Goal: Information Seeking & Learning: Find specific fact

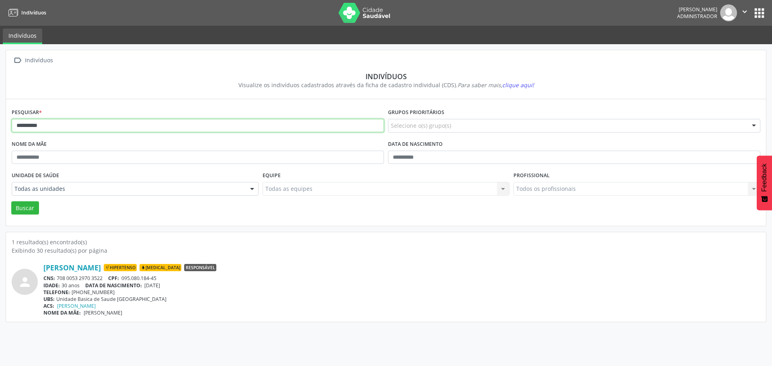
drag, startPoint x: 53, startPoint y: 126, endPoint x: 12, endPoint y: 128, distance: 41.5
click at [12, 128] on input "**********" at bounding box center [198, 126] width 373 height 14
click at [11, 202] on button "Buscar" at bounding box center [25, 209] width 28 height 14
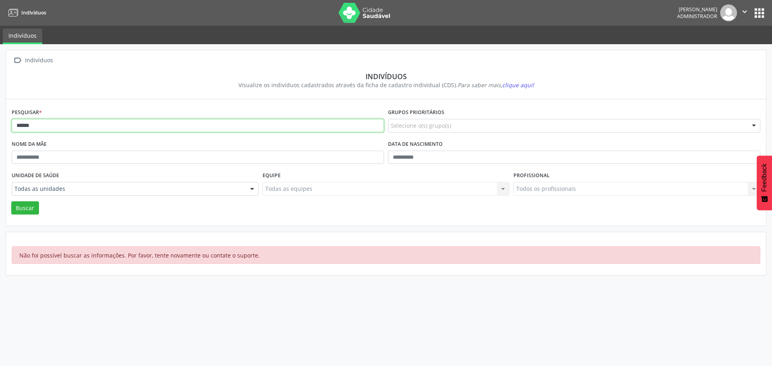
click at [38, 124] on input "******" at bounding box center [198, 126] width 373 height 14
type input "*"
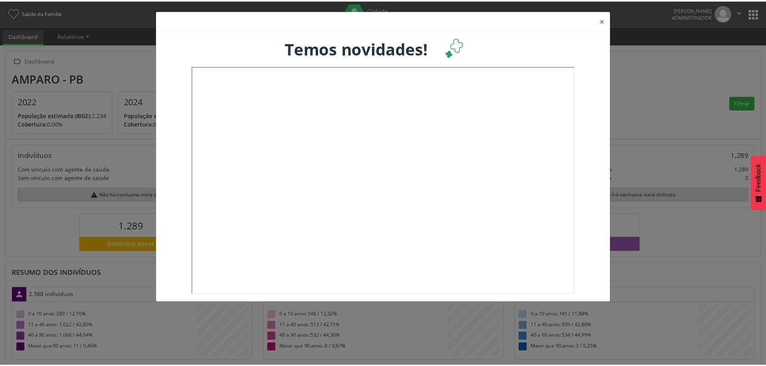
scroll to position [134, 253]
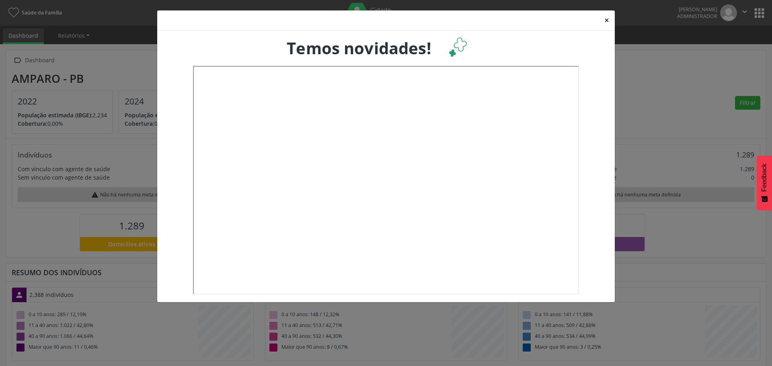
click at [607, 21] on button "×" at bounding box center [607, 20] width 16 height 20
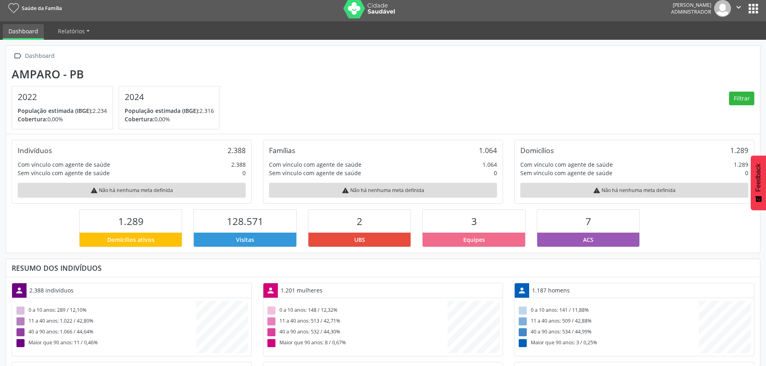
scroll to position [0, 0]
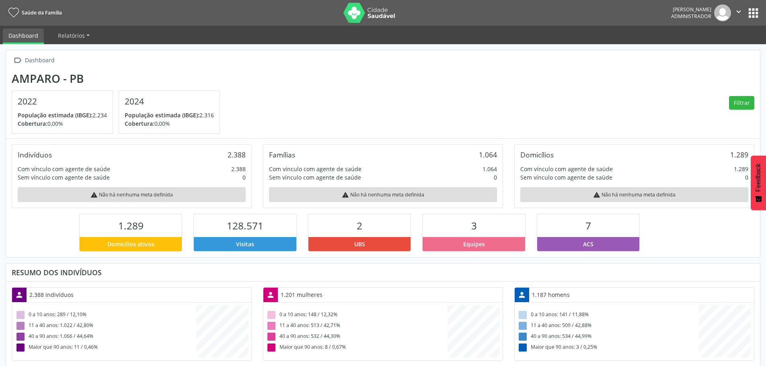
click at [754, 10] on button "apps" at bounding box center [754, 13] width 14 height 14
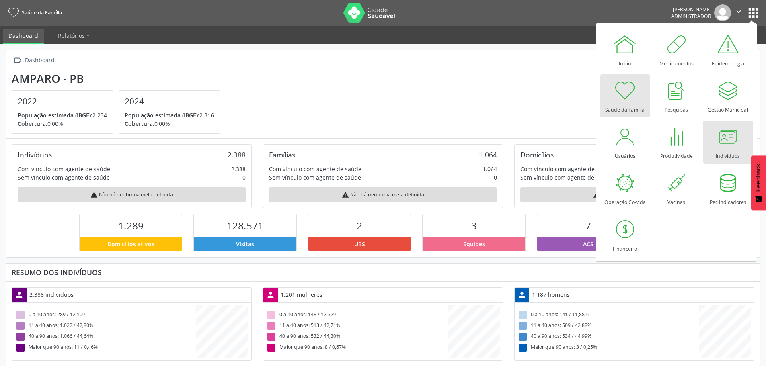
click at [729, 146] on div at bounding box center [728, 137] width 24 height 24
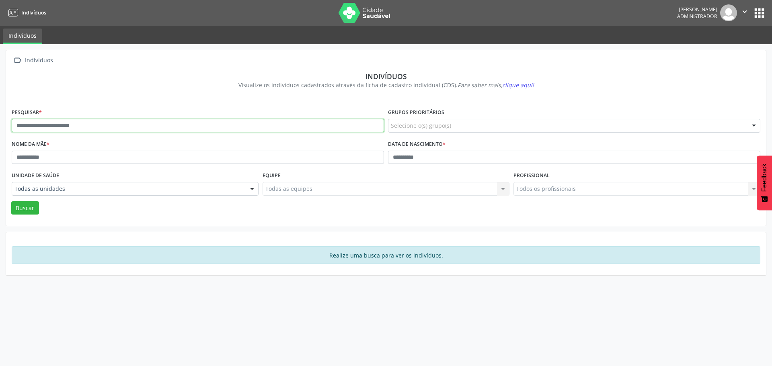
click at [27, 132] on input "text" at bounding box center [198, 126] width 373 height 14
type input "******"
click at [11, 202] on button "Buscar" at bounding box center [25, 209] width 28 height 14
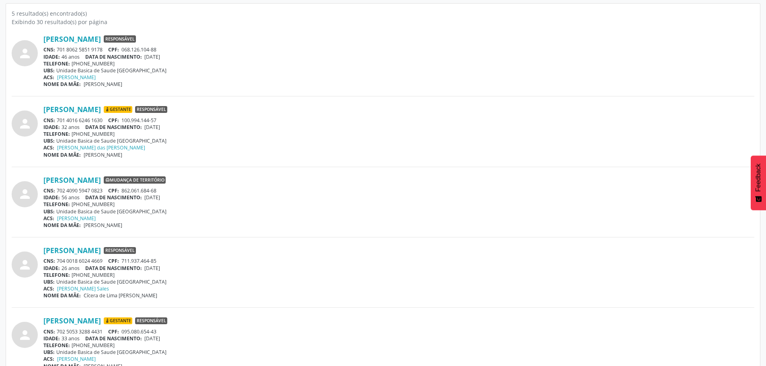
scroll to position [244, 0]
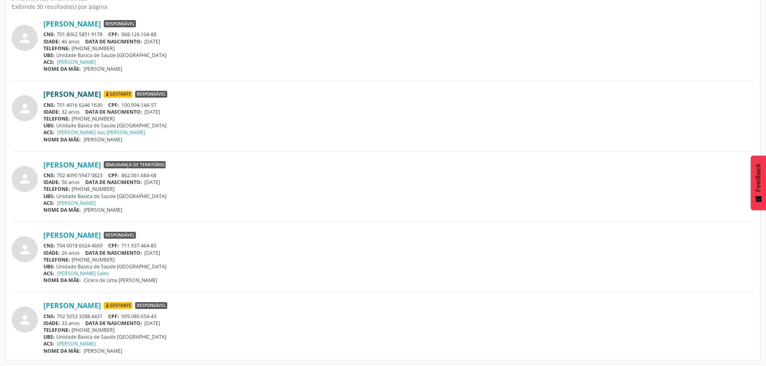
click at [94, 97] on link "Simone Dutra de Araujo" at bounding box center [72, 94] width 58 height 9
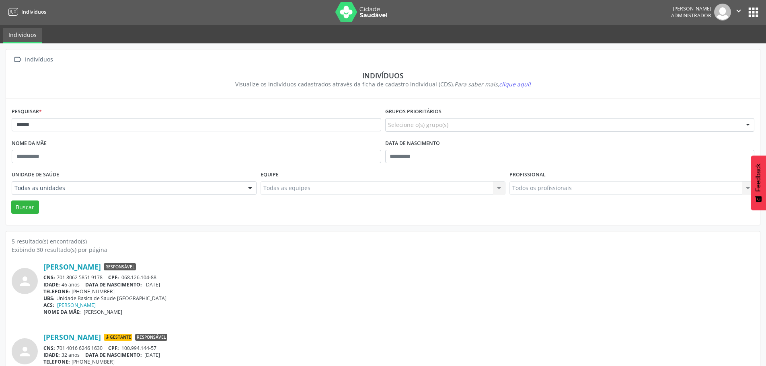
scroll to position [0, 0]
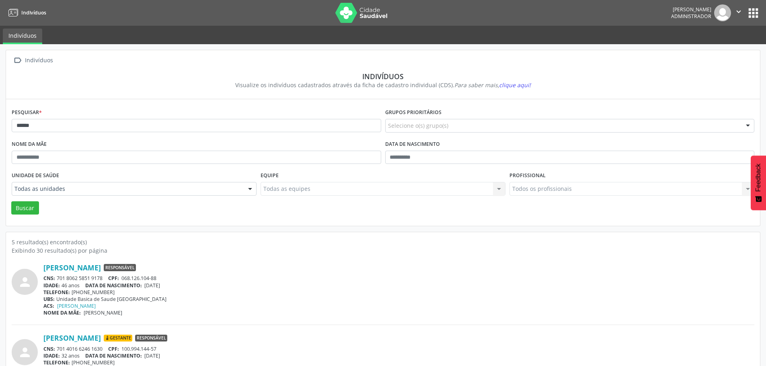
click at [750, 13] on button "apps" at bounding box center [754, 13] width 14 height 14
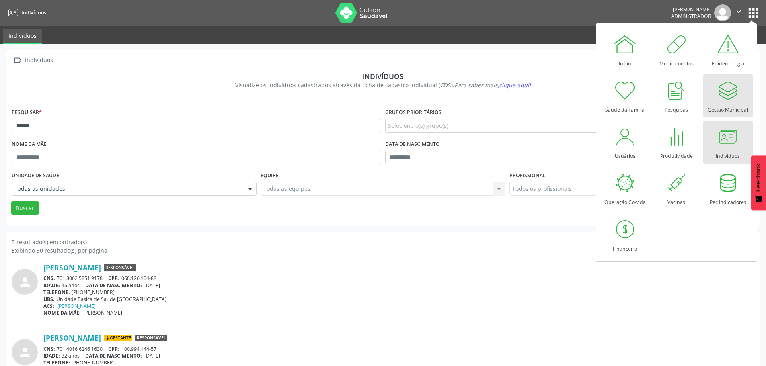
click at [725, 92] on div at bounding box center [728, 90] width 24 height 24
